Goal: Task Accomplishment & Management: Complete application form

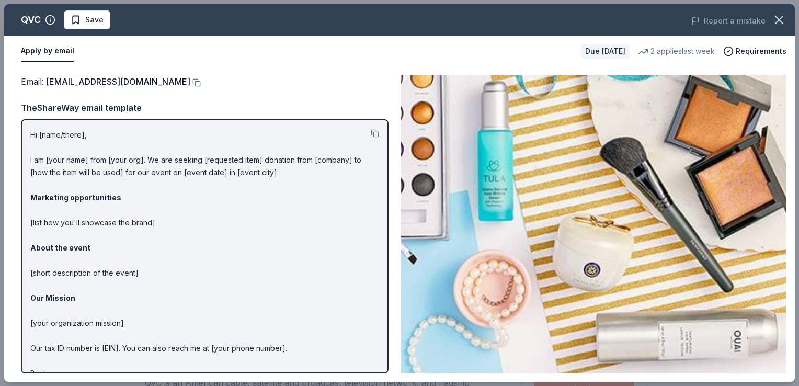
scroll to position [278, 0]
click at [318, 176] on p "Hi [name/there], I am [your name] from [your org]. We are seeking [requested it…" at bounding box center [204, 261] width 349 height 264
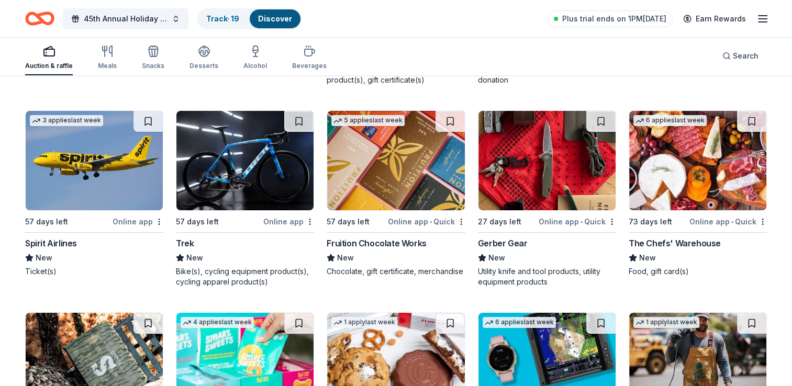
scroll to position [7691, 0]
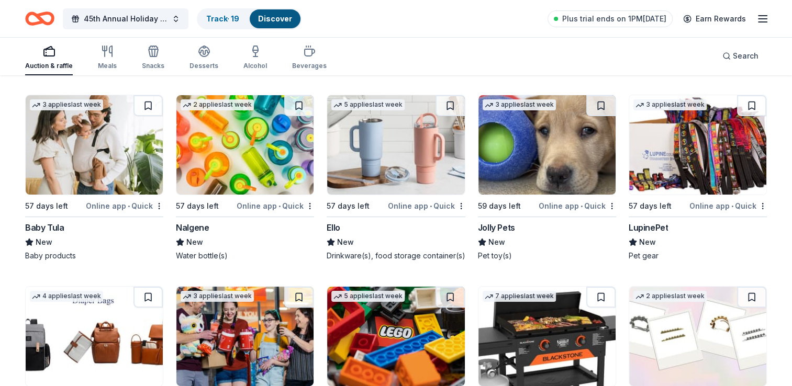
scroll to position [8103, 0]
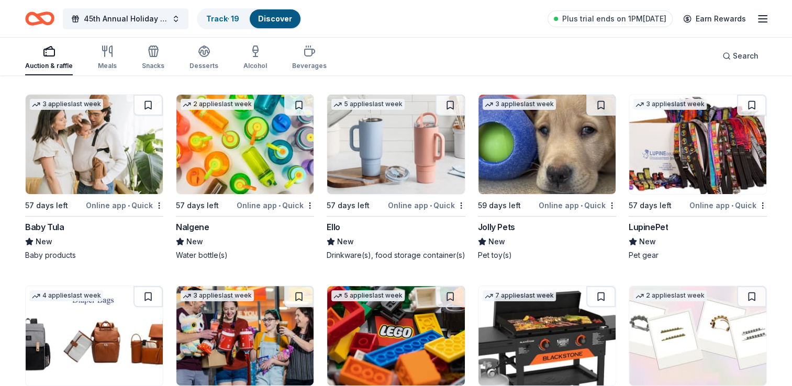
click at [379, 121] on img at bounding box center [395, 144] width 137 height 99
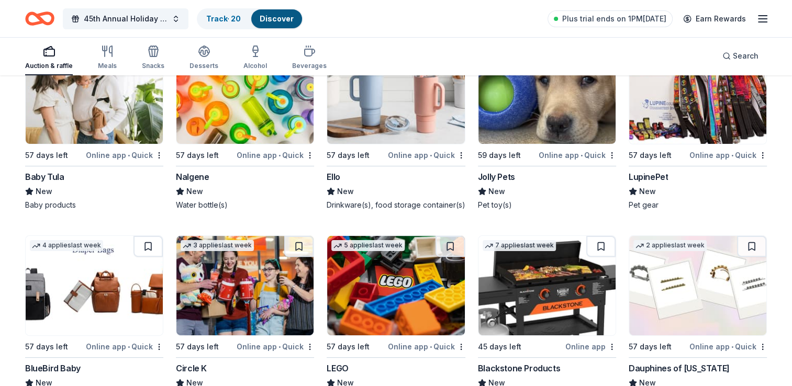
scroll to position [8248, 0]
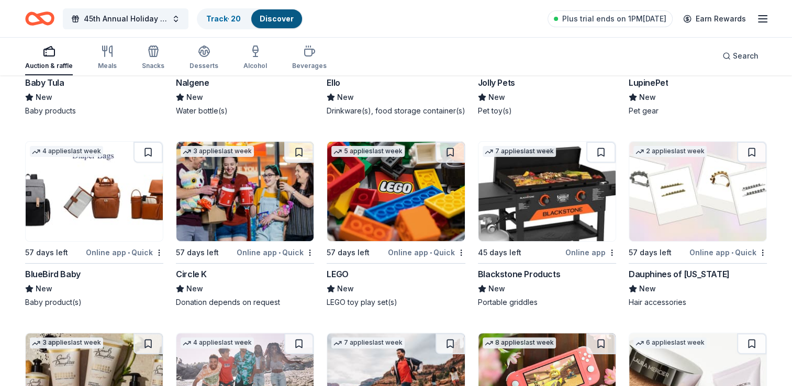
click at [393, 196] on img at bounding box center [395, 191] width 137 height 99
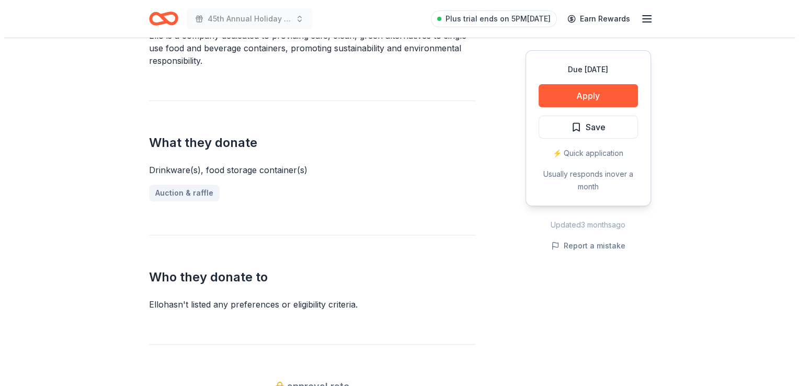
scroll to position [347, 0]
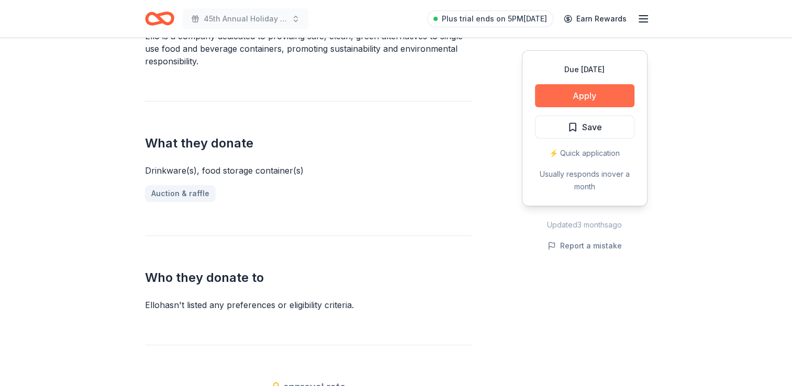
click at [568, 95] on button "Apply" at bounding box center [584, 95] width 99 height 23
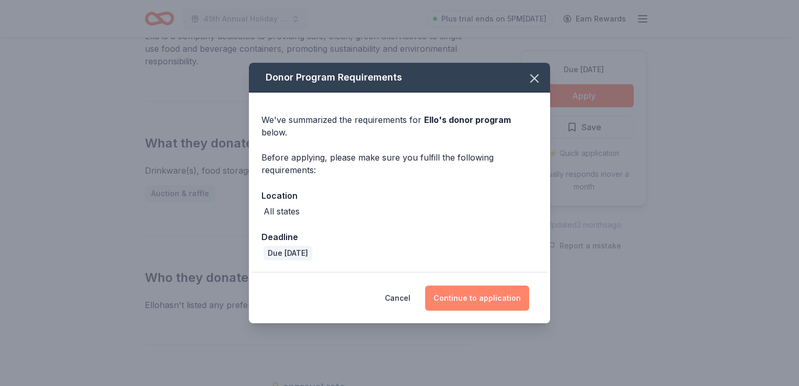
click at [496, 286] on button "Continue to application" at bounding box center [477, 298] width 104 height 25
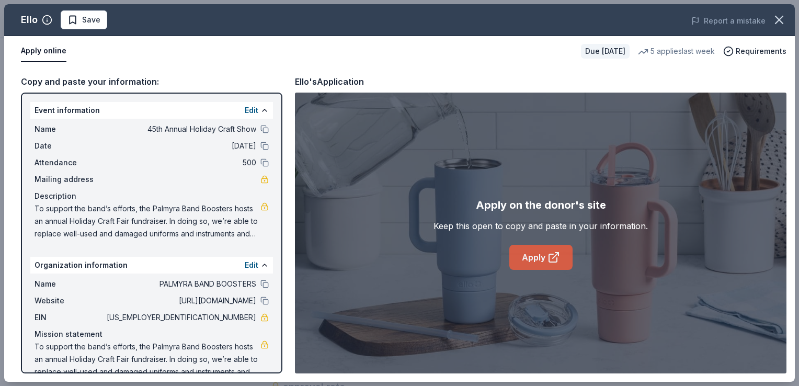
click at [560, 258] on link "Apply" at bounding box center [541, 257] width 63 height 25
click at [100, 20] on button "Save" at bounding box center [84, 19] width 47 height 19
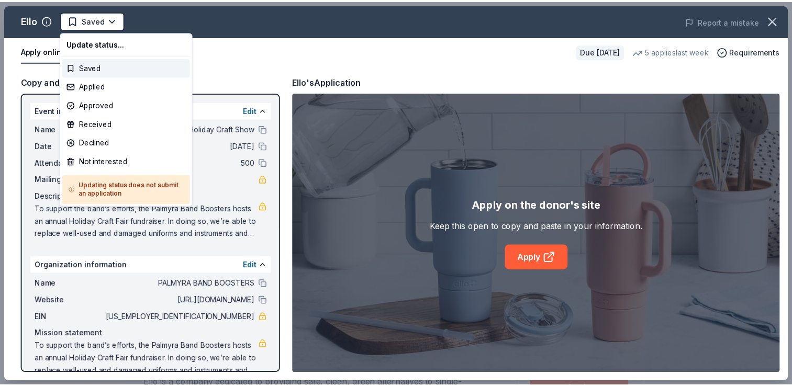
scroll to position [0, 0]
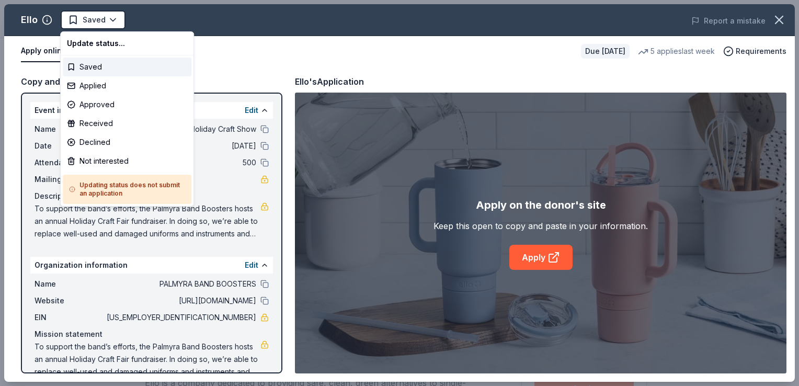
click at [100, 20] on html "45th Annual Holiday Craft Show Saved Apply Due in 57 days Share Ello New 5 appl…" at bounding box center [399, 193] width 799 height 386
click at [111, 86] on div "Applied" at bounding box center [127, 85] width 129 height 19
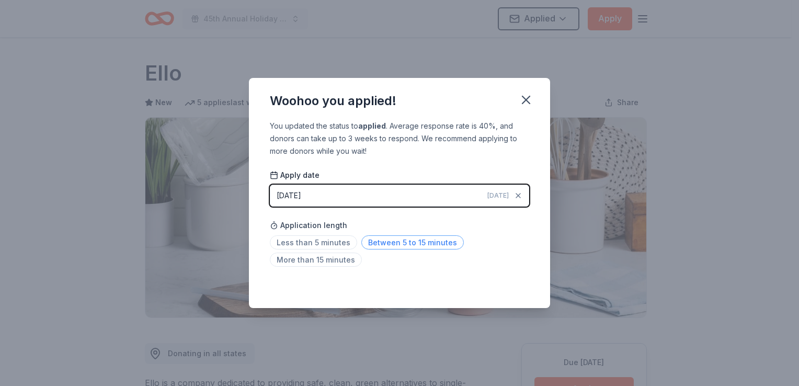
click at [382, 242] on span "Between 5 to 15 minutes" at bounding box center [413, 242] width 103 height 14
click at [523, 99] on icon "button" at bounding box center [526, 100] width 15 height 15
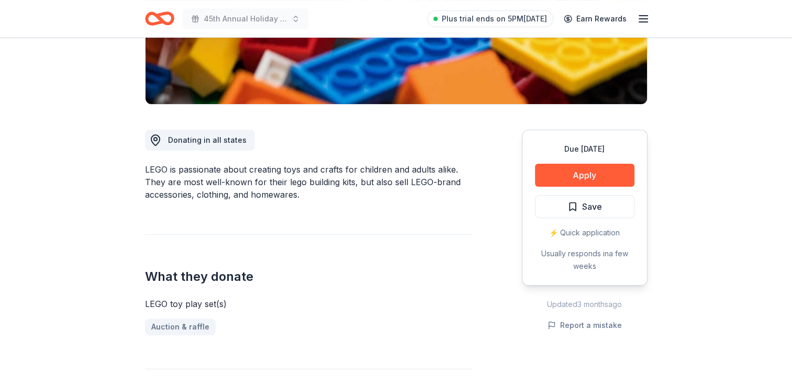
scroll to position [215, 0]
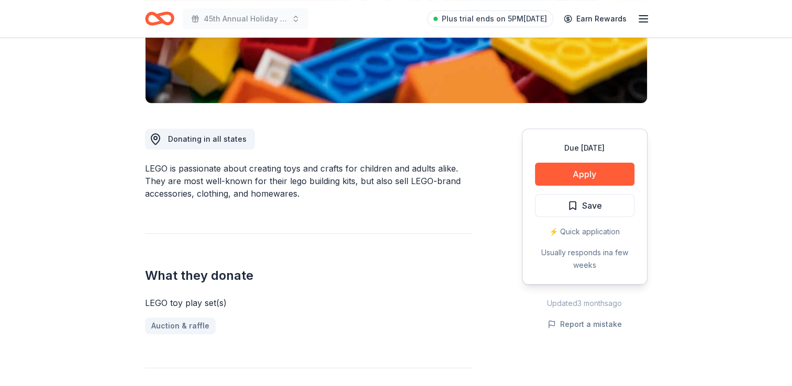
drag, startPoint x: 265, startPoint y: 186, endPoint x: 478, endPoint y: 170, distance: 213.6
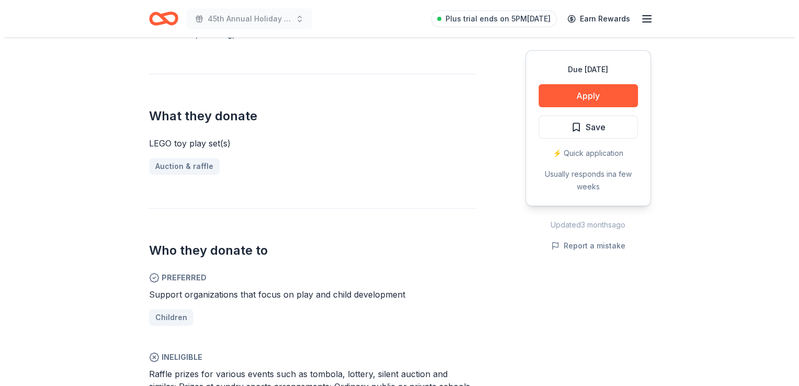
scroll to position [377, 0]
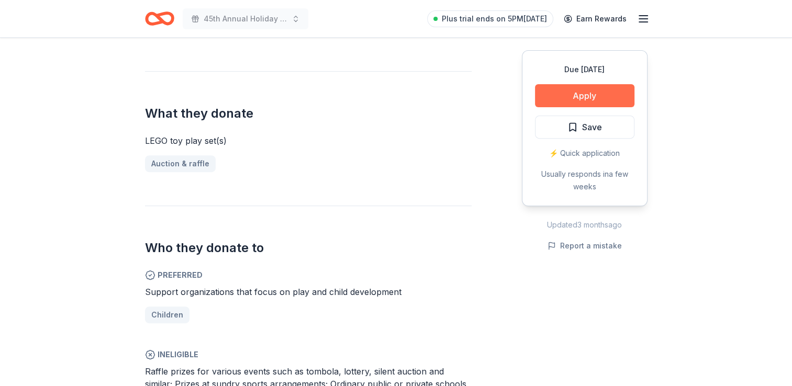
click at [565, 89] on button "Apply" at bounding box center [584, 95] width 99 height 23
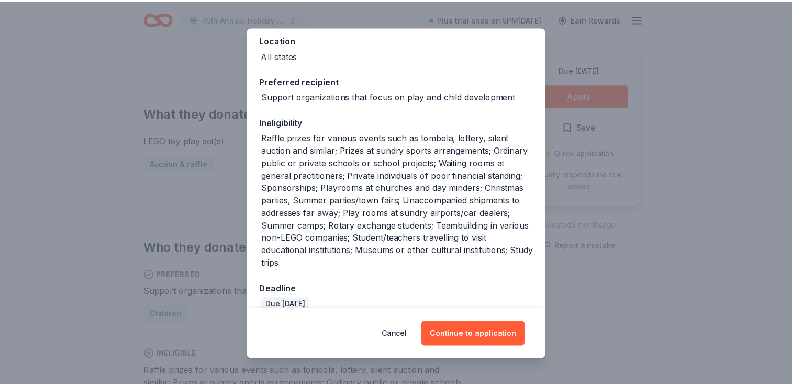
scroll to position [114, 0]
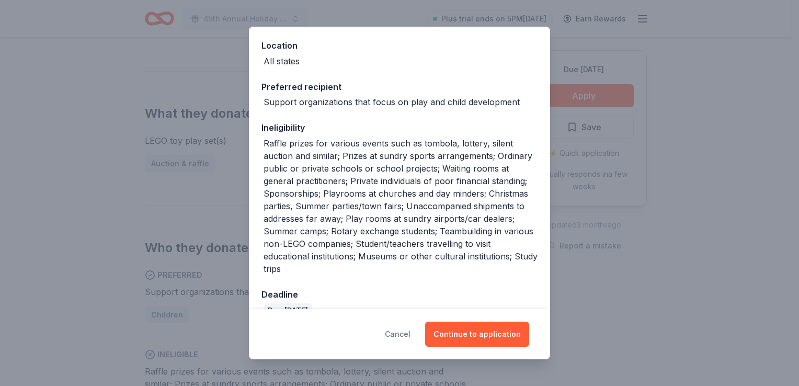
click at [407, 333] on button "Cancel" at bounding box center [398, 334] width 26 height 25
